Goal: Check status

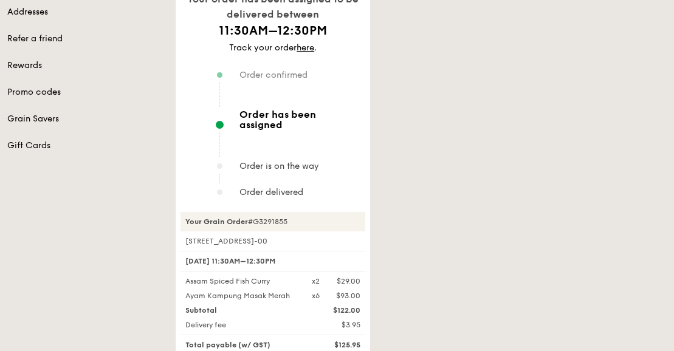
scroll to position [182, 0]
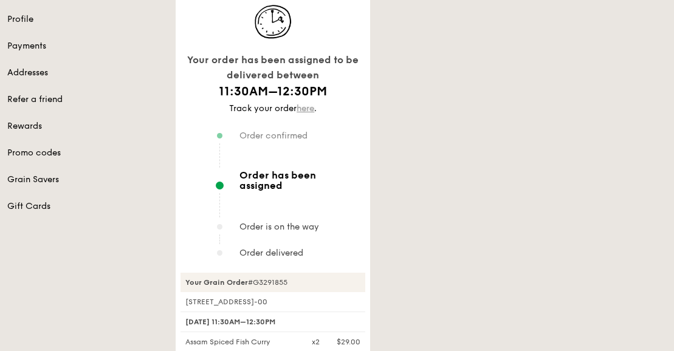
click at [308, 110] on link "here" at bounding box center [306, 108] width 18 height 10
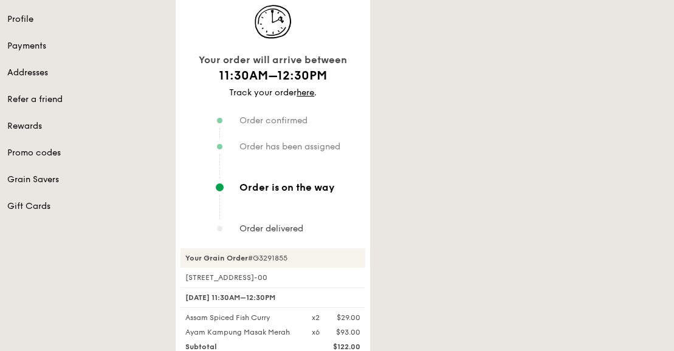
click at [427, 330] on div "Your order will arrive between 11:30AM–12:30PM Track your order here . Order co…" at bounding box center [421, 255] width 506 height 537
click at [310, 89] on link "here" at bounding box center [306, 93] width 18 height 10
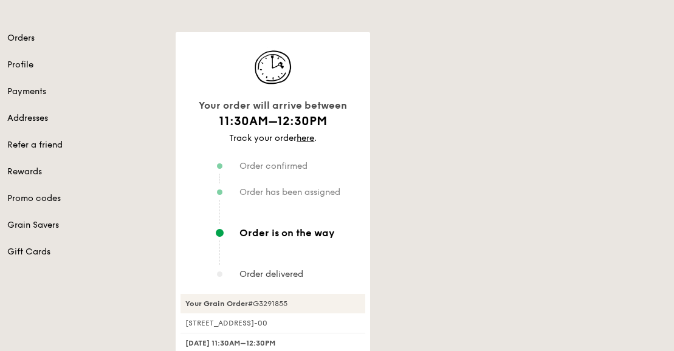
scroll to position [182, 0]
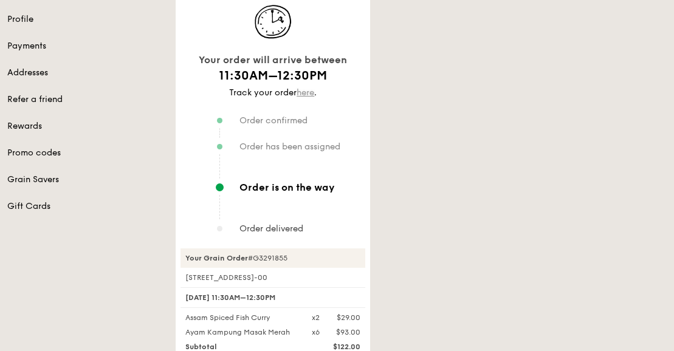
click at [301, 94] on link "here" at bounding box center [306, 93] width 18 height 10
click at [303, 91] on link "here" at bounding box center [306, 93] width 18 height 10
